Goal: Task Accomplishment & Management: Use online tool/utility

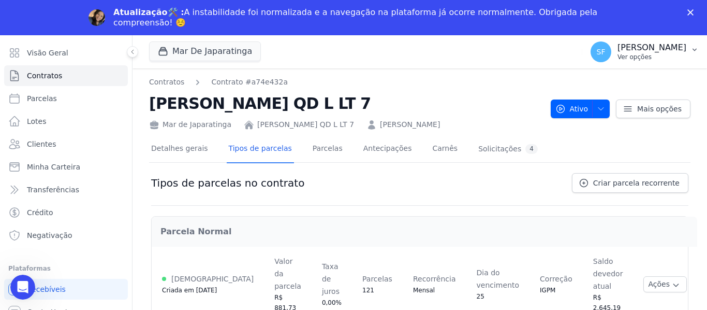
click at [688, 54] on button "SF Simone Ferreira Ver opções" at bounding box center [644, 51] width 125 height 29
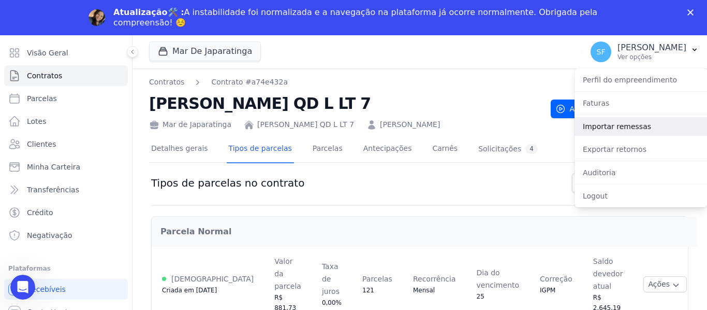
click at [616, 128] on link "Importar remessas" at bounding box center [641, 126] width 133 height 19
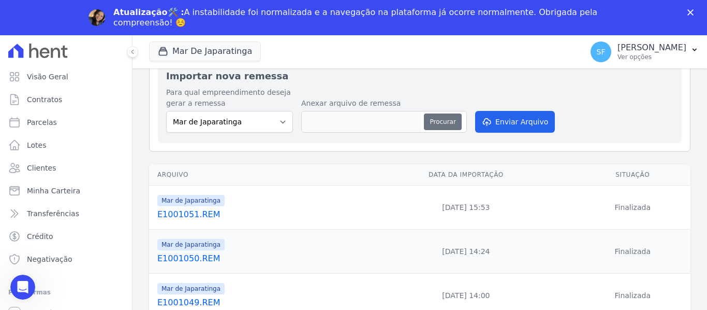
click at [435, 114] on button "Procurar" at bounding box center [442, 121] width 37 height 17
type input "E1501052.REM"
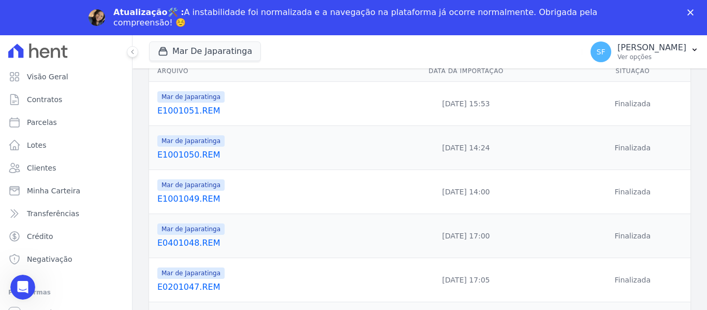
scroll to position [52, 0]
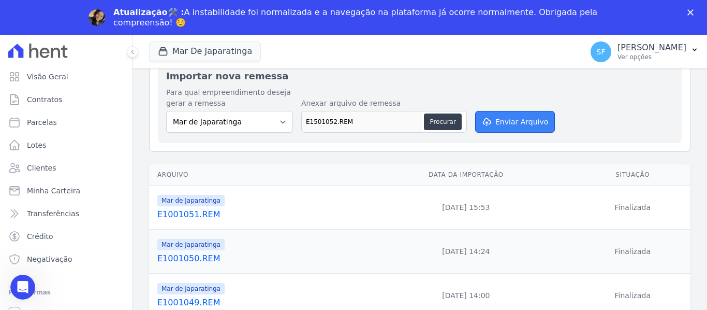
click at [499, 126] on button "Enviar Arquivo" at bounding box center [515, 122] width 80 height 22
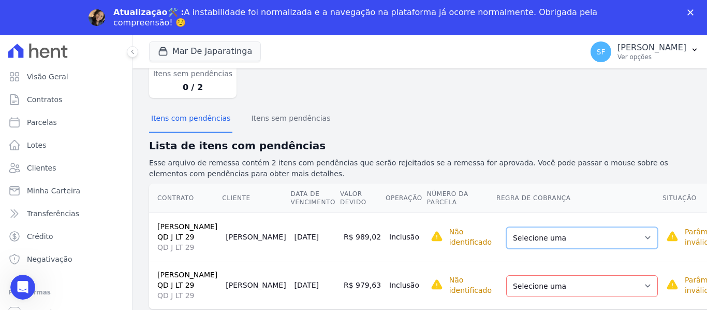
click at [596, 238] on select "Selecione uma Nova Parcela Avulsa Parcela Avulsa Existente Parcela Normal (121 …" at bounding box center [582, 238] width 152 height 22
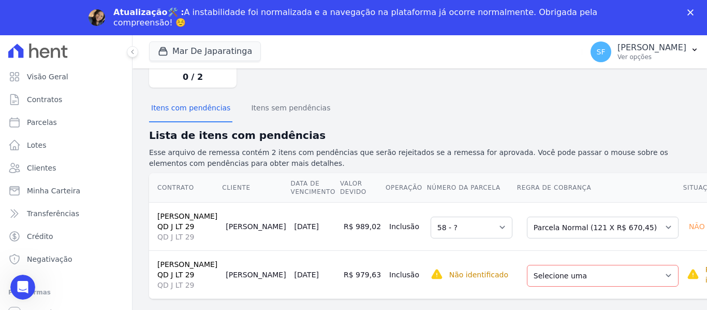
scroll to position [115, 0]
click at [431, 216] on select "Selecione uma 58 - ?" at bounding box center [472, 227] width 82 height 22
click at [440, 255] on td "Não identificado Selecione primeiro a regra de cobrança." at bounding box center [472, 274] width 90 height 48
click at [445, 222] on select "Selecione uma 58 - ?" at bounding box center [472, 227] width 82 height 22
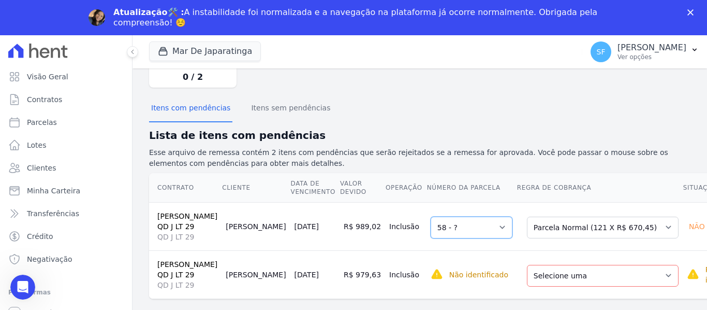
click at [431, 216] on select "Selecione uma 58 - ?" at bounding box center [472, 227] width 82 height 22
click at [435, 239] on td "Selecione uma 58 - ?" at bounding box center [472, 226] width 90 height 48
click at [440, 240] on td "Selecione uma 58 - ?" at bounding box center [472, 226] width 90 height 48
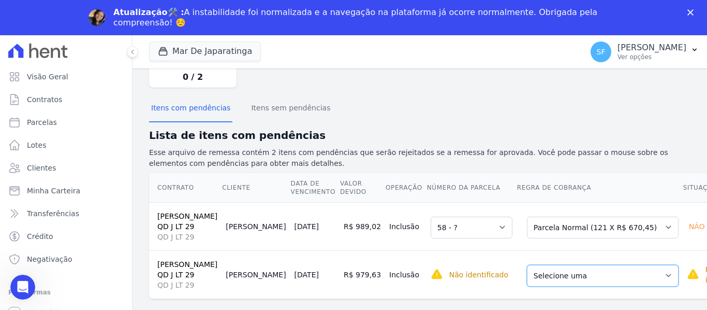
click at [596, 286] on select "Selecione uma Nova Parcela Avulsa Parcela Avulsa Existente Parcela Normal (121 …" at bounding box center [603, 276] width 152 height 22
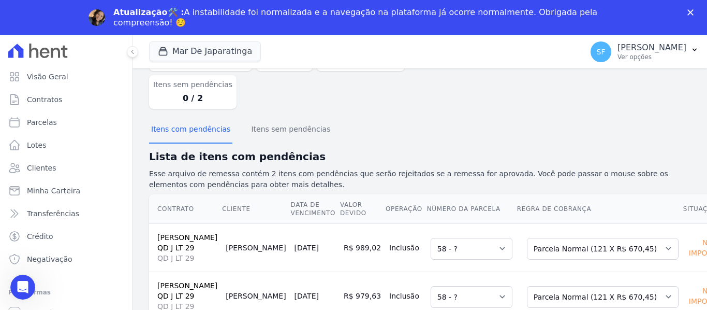
scroll to position [94, 0]
click at [457, 238] on select "Selecione uma 58 - ?" at bounding box center [472, 249] width 82 height 22
click at [471, 271] on td "Selecione uma 58 - ?" at bounding box center [472, 295] width 90 height 48
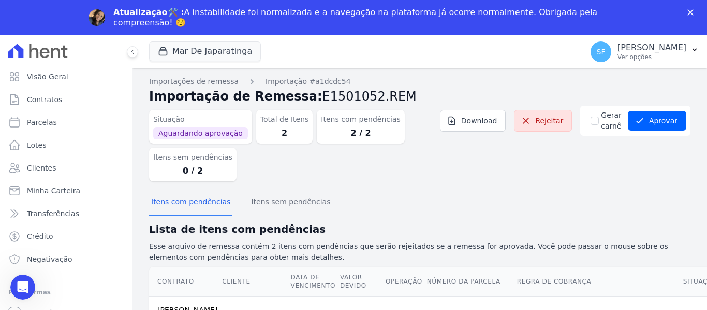
scroll to position [0, 0]
click at [664, 123] on button "Aprovar" at bounding box center [657, 121] width 59 height 20
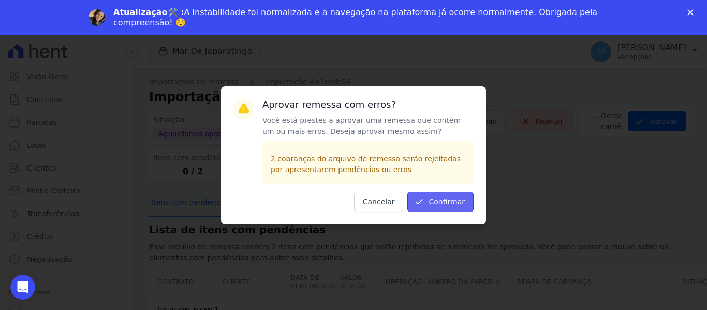
click at [425, 203] on icon "submit" at bounding box center [419, 201] width 10 height 10
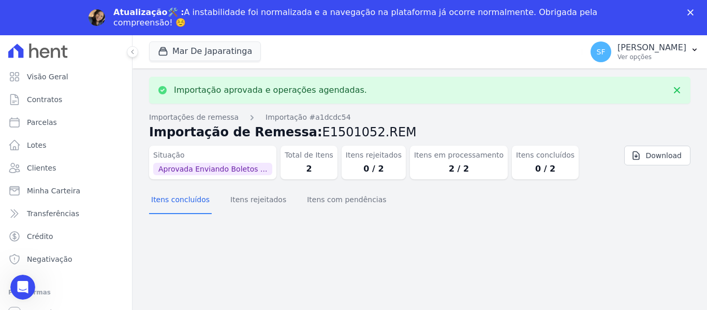
click at [432, 219] on section "Itens concluídos Itens rejeitados Itens com pendências" at bounding box center [420, 203] width 542 height 32
click at [55, 123] on link "Parcelas" at bounding box center [66, 122] width 124 height 21
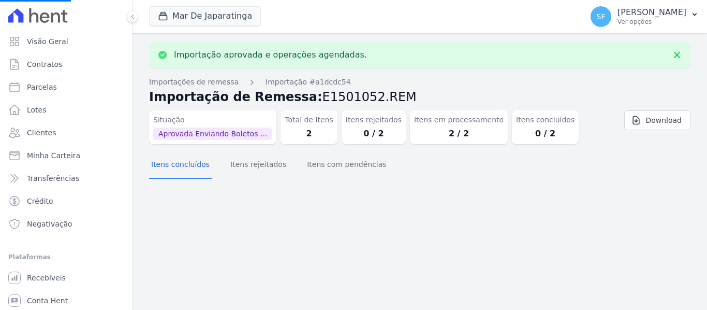
select select
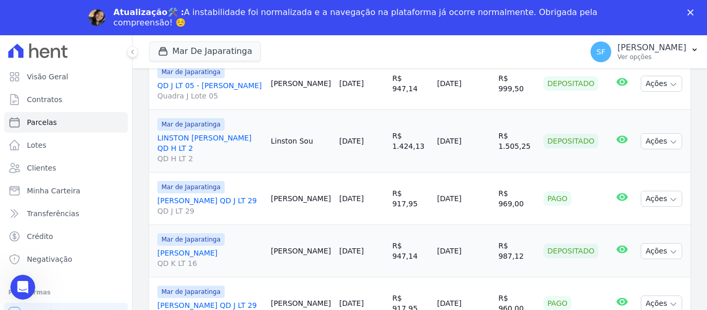
scroll to position [155, 0]
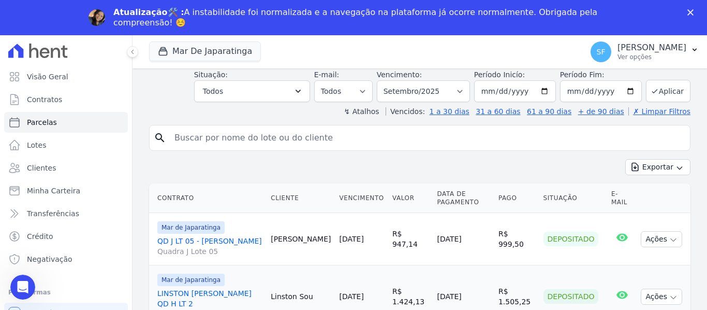
click at [335, 139] on input "search" at bounding box center [427, 137] width 518 height 21
type input "debora"
select select
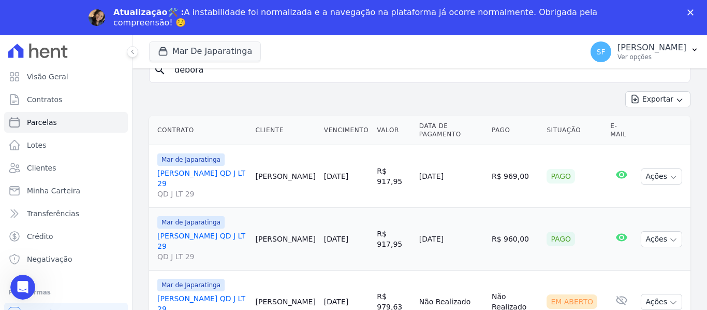
scroll to position [326, 0]
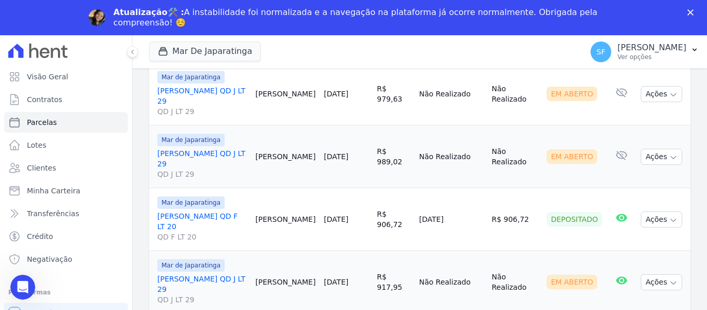
click at [200, 90] on link "[PERSON_NAME] QD J LT 29 QD J LT 29" at bounding box center [202, 100] width 90 height 31
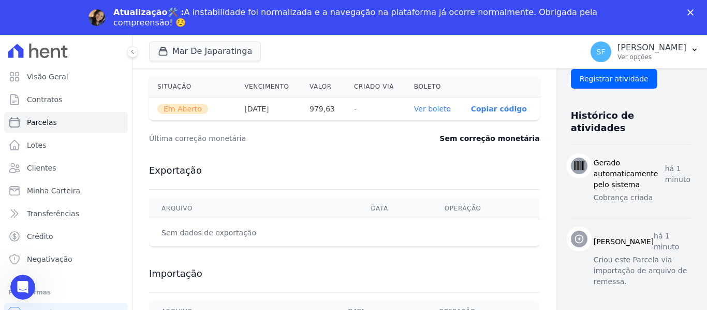
scroll to position [348, 0]
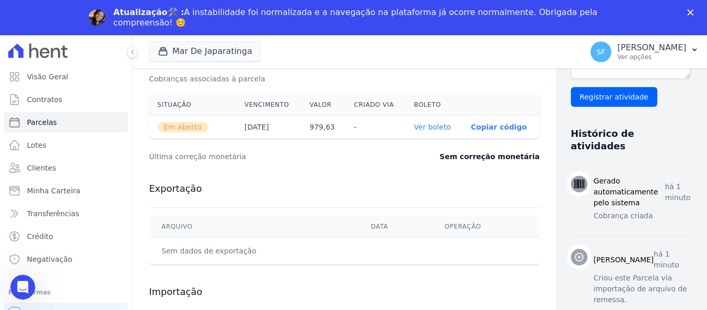
click at [414, 128] on link "Ver boleto" at bounding box center [432, 127] width 37 height 8
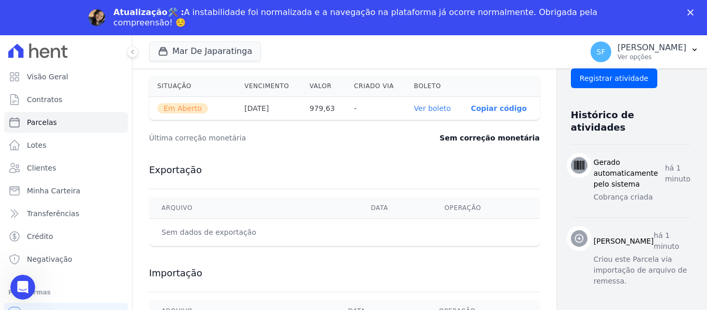
scroll to position [193, 0]
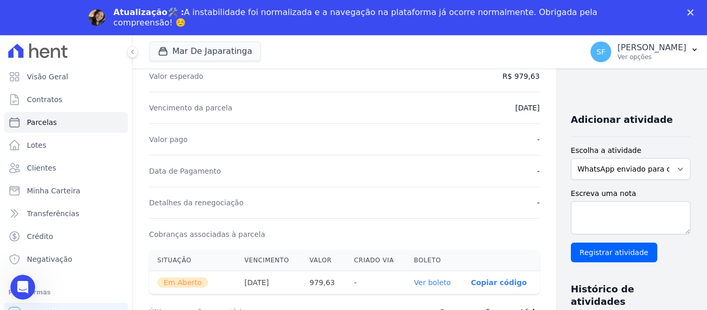
click at [414, 285] on link "Ver boleto" at bounding box center [432, 282] width 37 height 8
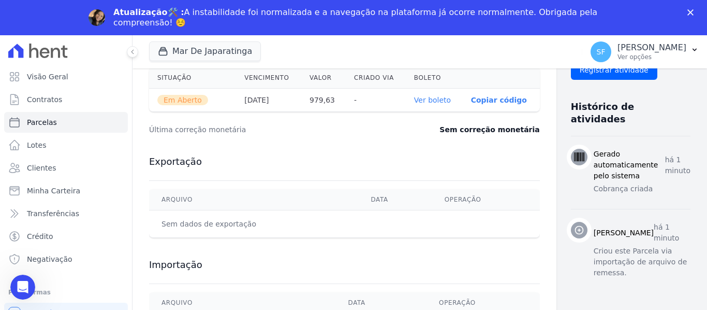
scroll to position [400, 0]
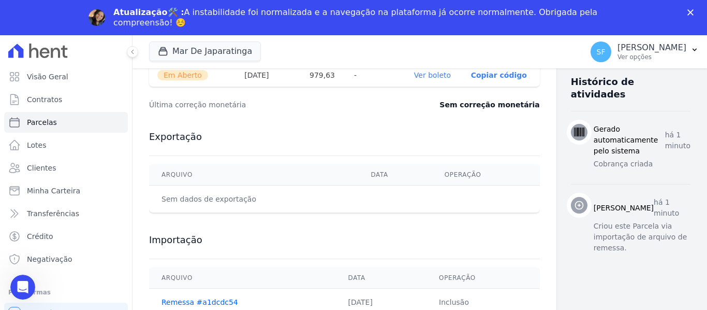
select select
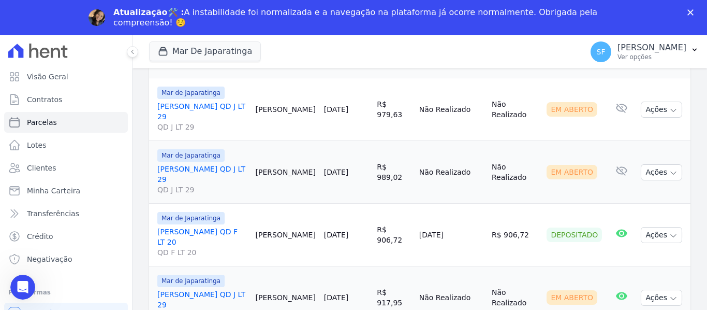
scroll to position [326, 0]
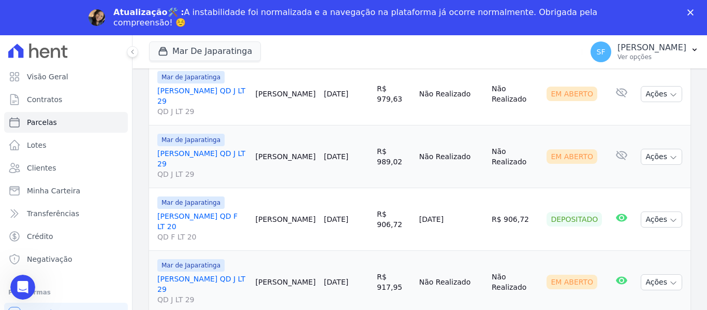
click at [232, 95] on link "[PERSON_NAME] QD J LT 29 QD J LT 29" at bounding box center [202, 100] width 90 height 31
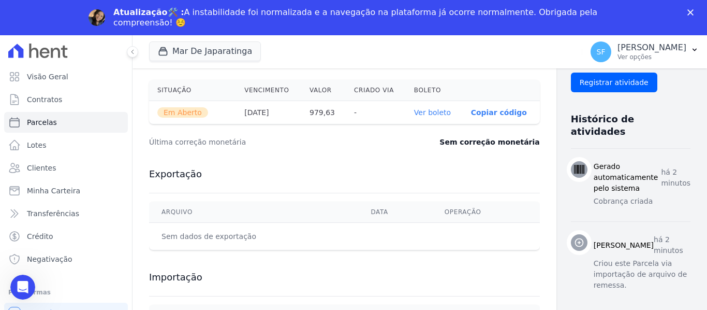
scroll to position [400, 0]
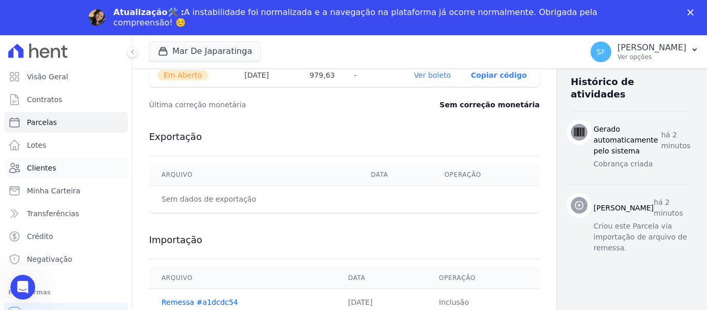
click at [43, 166] on span "Clientes" at bounding box center [41, 168] width 29 height 10
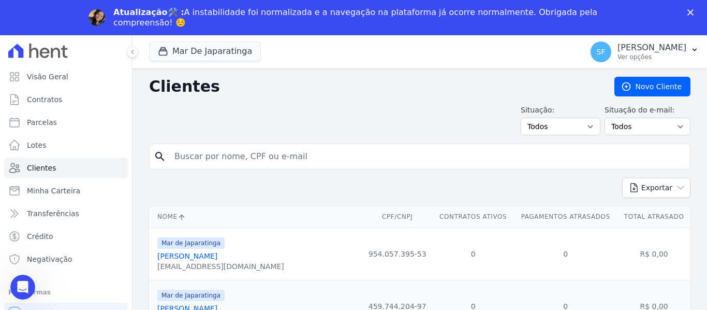
click at [261, 154] on input "search" at bounding box center [427, 156] width 518 height 21
type input "debor"
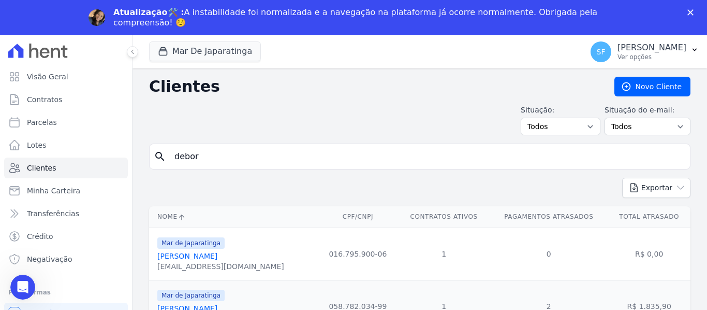
scroll to position [20, 0]
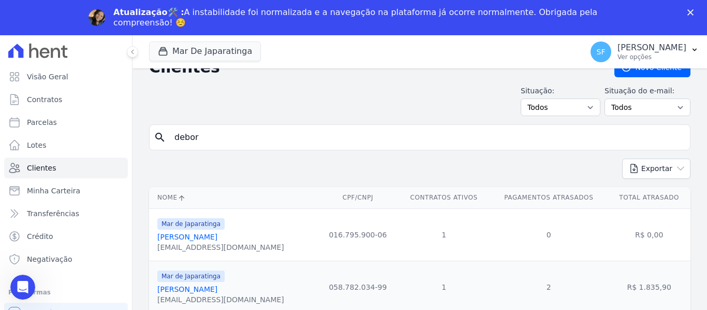
click at [217, 290] on link "[PERSON_NAME]" at bounding box center [187, 289] width 60 height 8
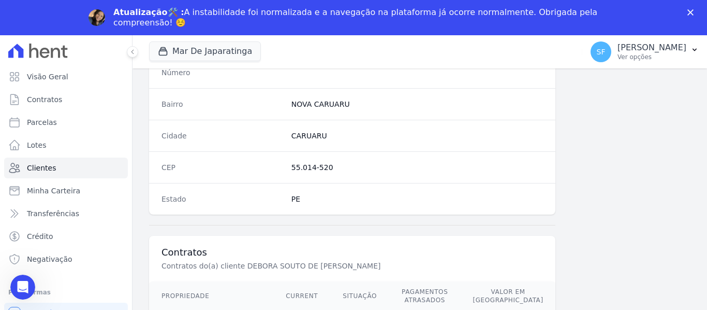
scroll to position [667, 0]
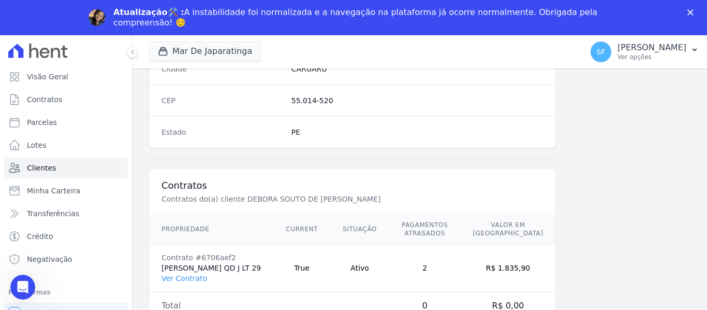
click at [448, 237] on th "Pagamentos Atrasados" at bounding box center [424, 229] width 71 height 30
click at [189, 280] on link "Ver Contrato" at bounding box center [185, 278] width 46 height 8
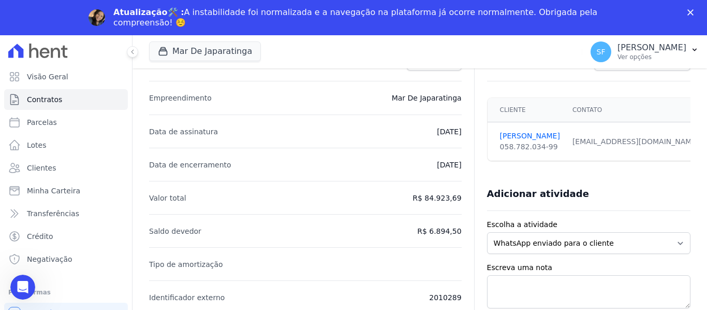
scroll to position [52, 0]
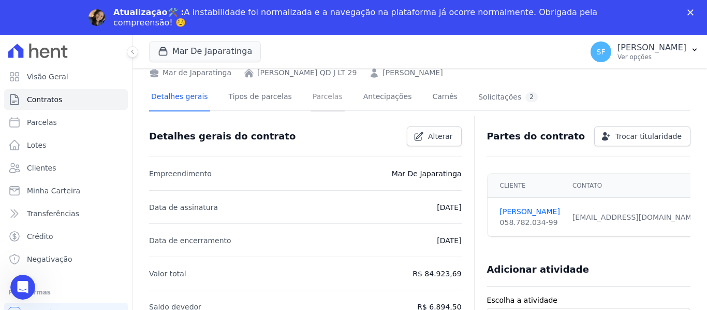
click at [311, 97] on link "Parcelas" at bounding box center [328, 97] width 34 height 27
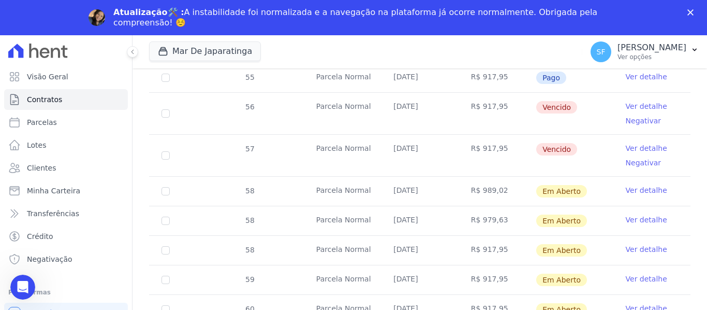
scroll to position [553, 0]
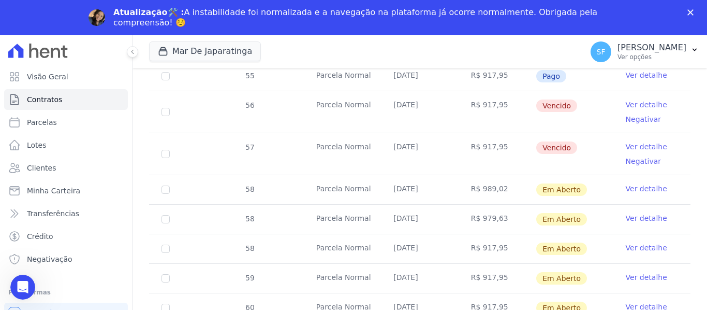
click at [647, 183] on link "Ver detalhe" at bounding box center [646, 188] width 41 height 10
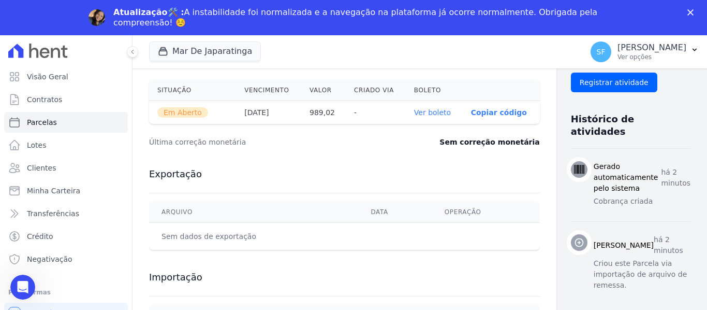
click at [414, 115] on link "Ver boleto" at bounding box center [432, 112] width 37 height 8
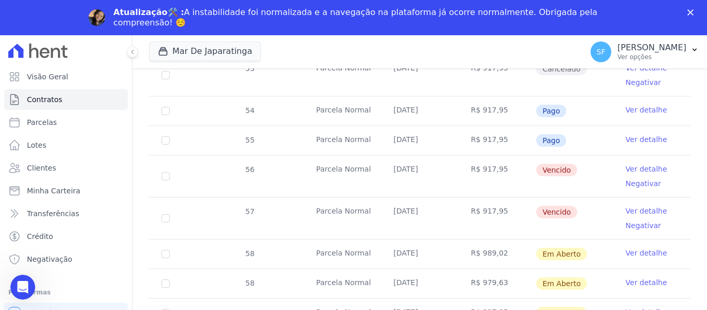
scroll to position [553, 0]
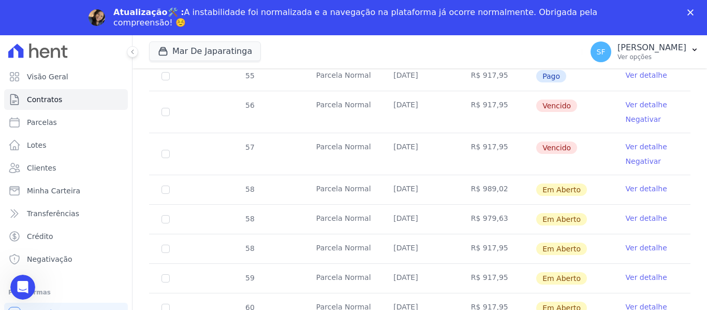
click at [632, 214] on link "Ver detalhe" at bounding box center [646, 218] width 41 height 10
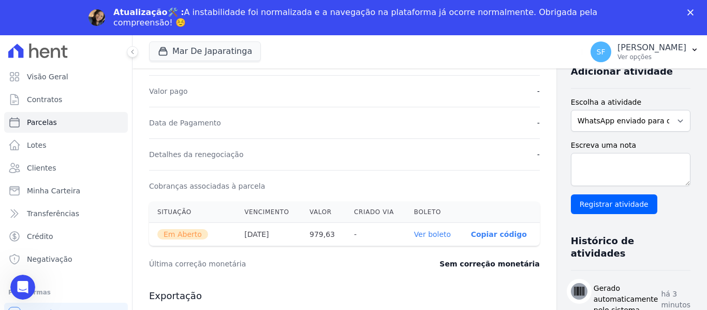
scroll to position [259, 0]
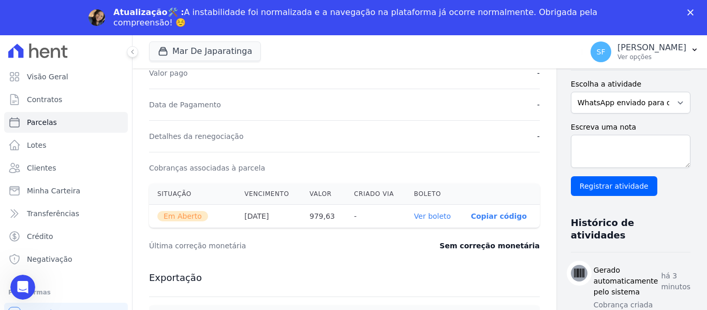
click at [414, 215] on link "Ver boleto" at bounding box center [432, 216] width 37 height 8
